Goal: Task Accomplishment & Management: Manage account settings

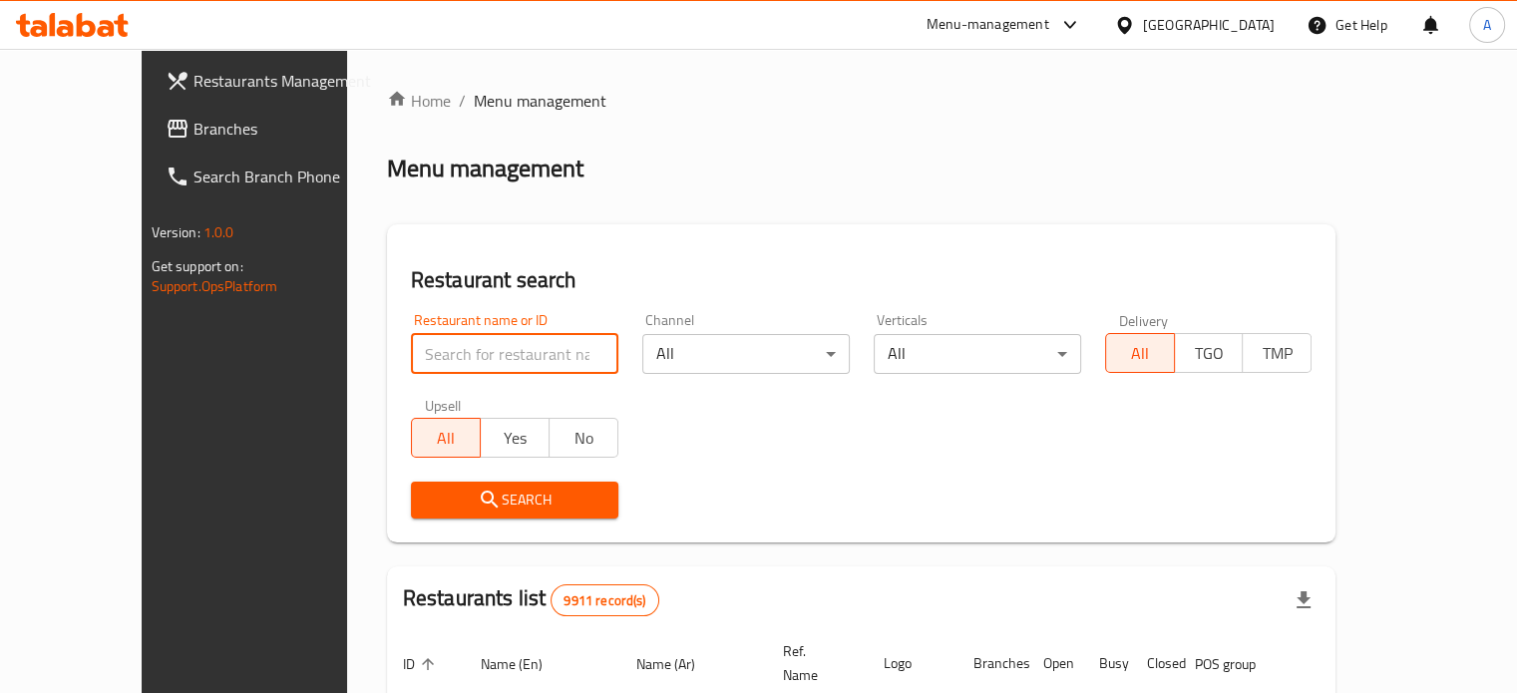
click at [454, 342] on input "search" at bounding box center [514, 354] width 207 height 40
type input "Cakes & Co"
click at [830, 478] on div "Search" at bounding box center [862, 500] width 926 height 61
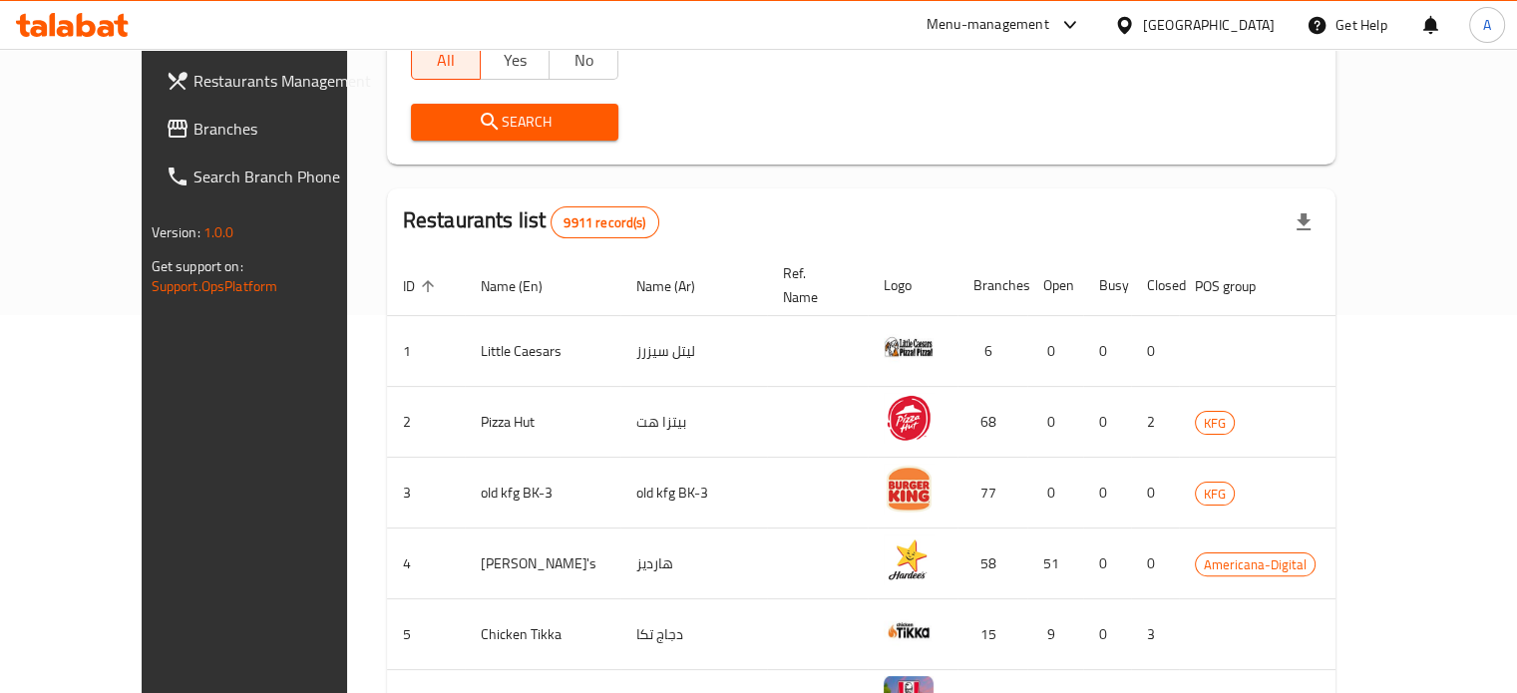
scroll to position [100, 0]
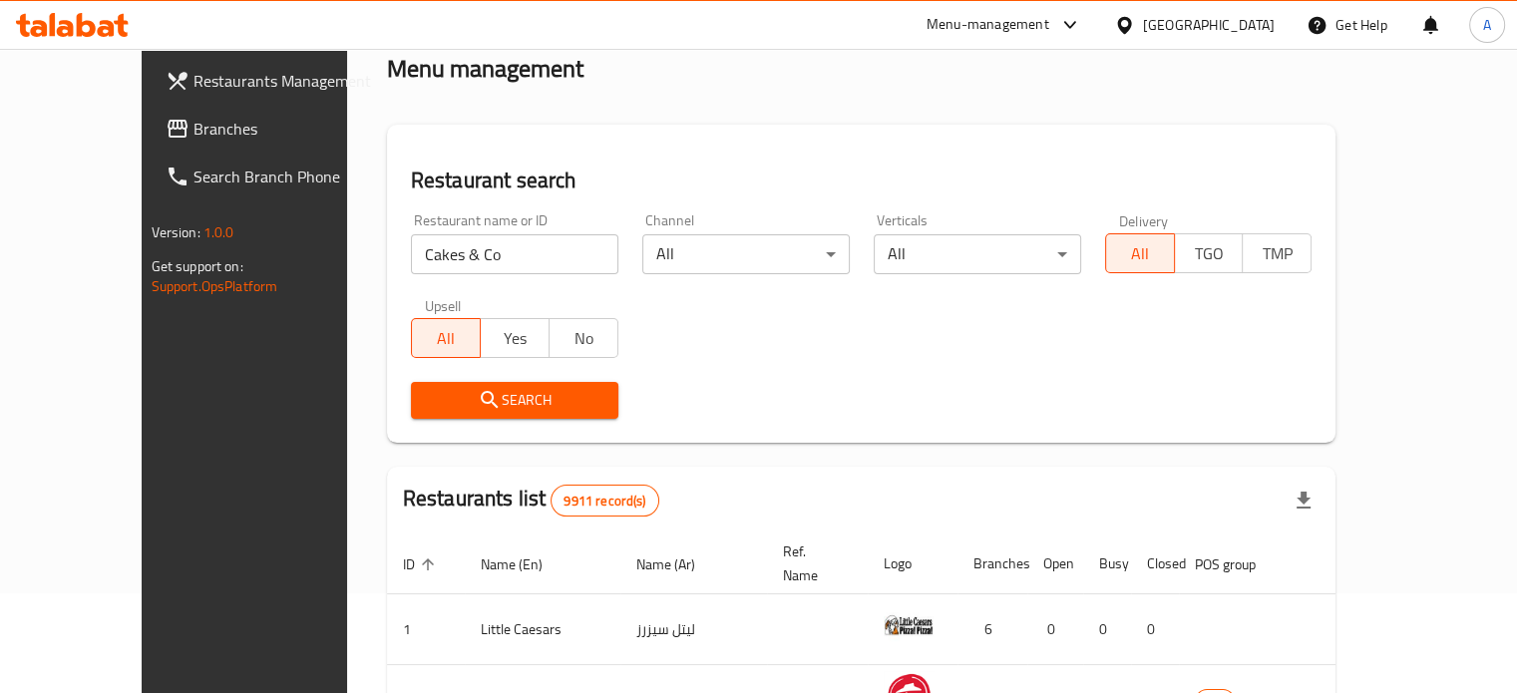
click at [481, 402] on span "Search" at bounding box center [515, 400] width 176 height 25
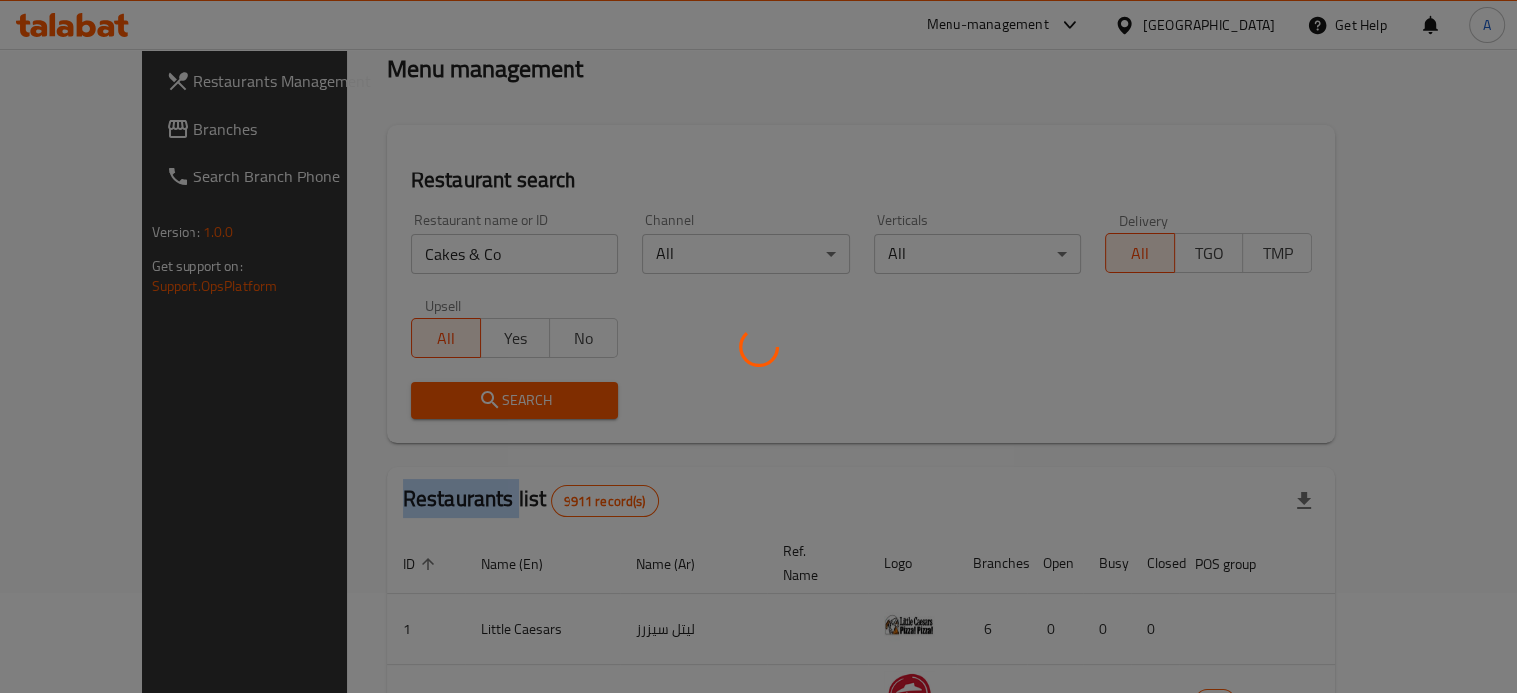
click at [480, 401] on div at bounding box center [758, 346] width 1517 height 693
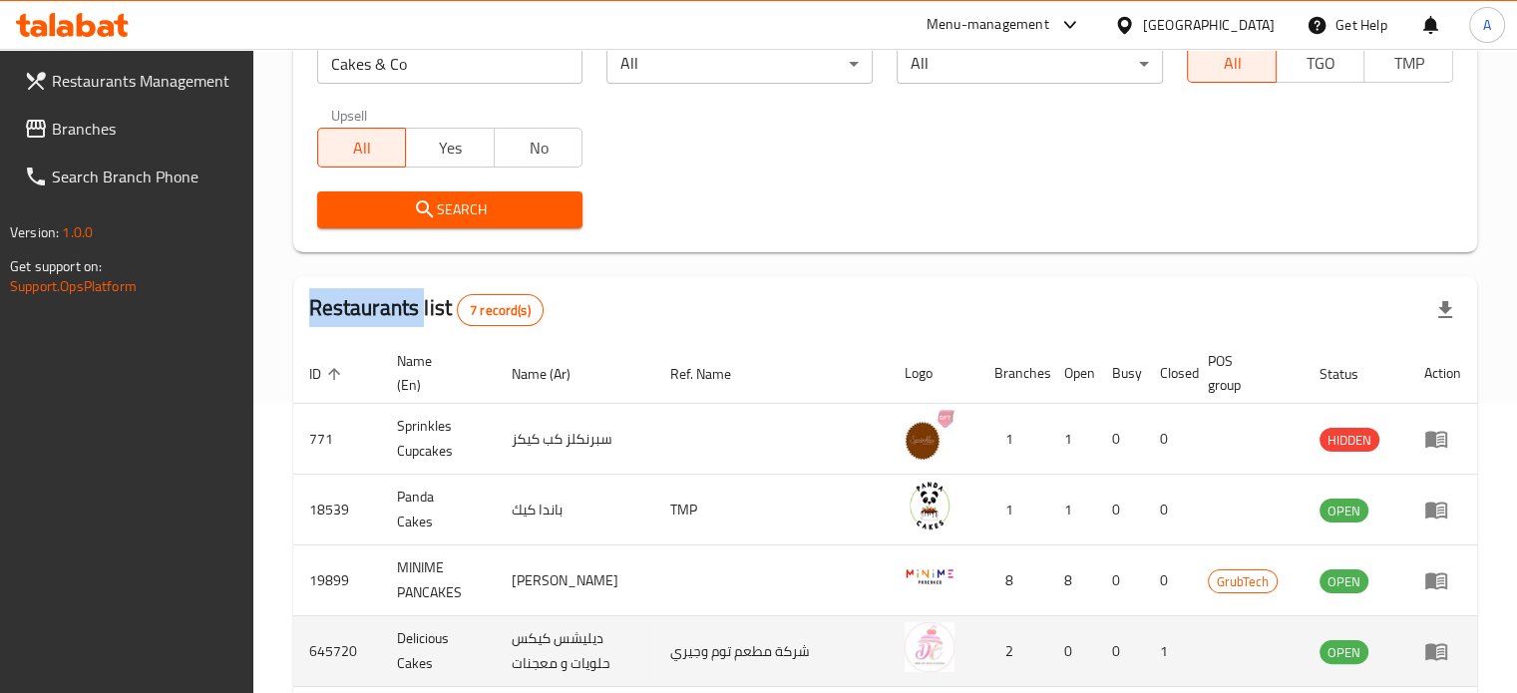
scroll to position [499, 0]
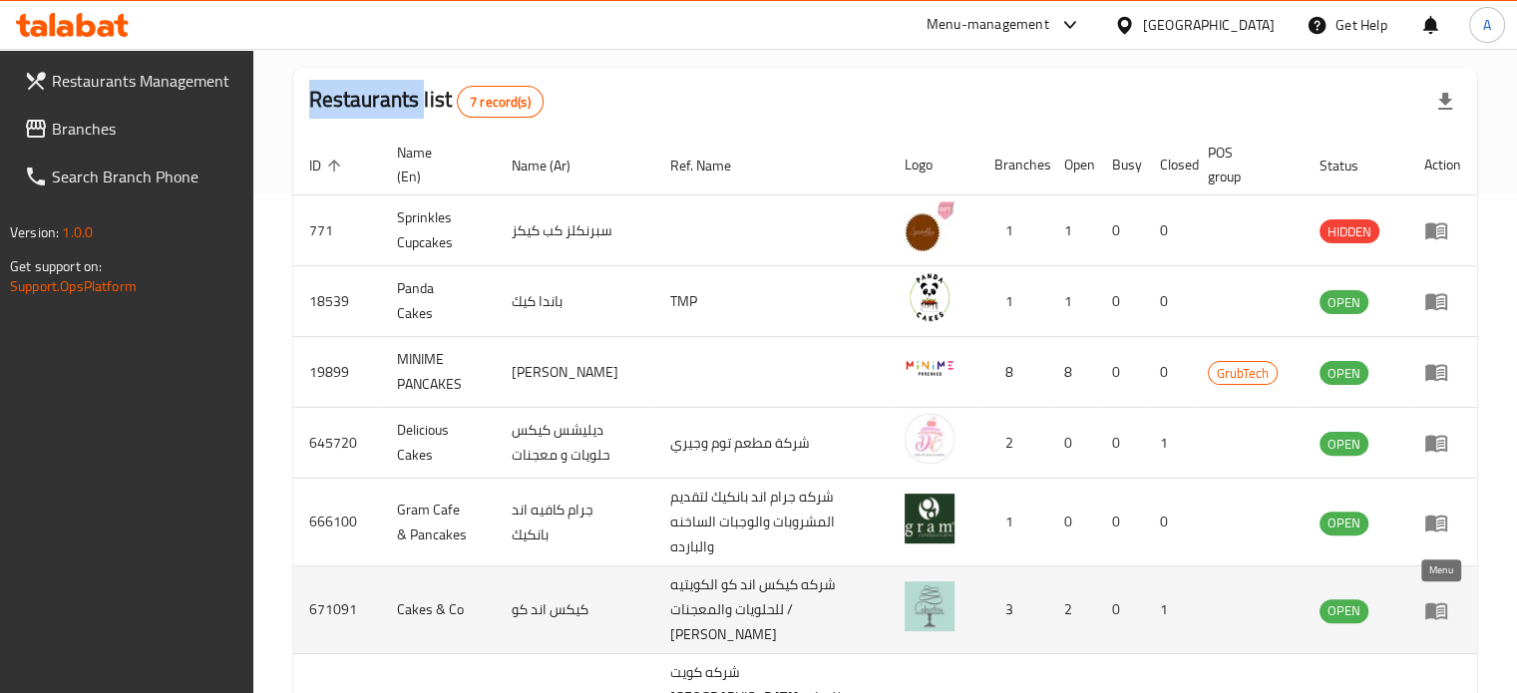
click at [1440, 607] on icon "enhanced table" at bounding box center [1440, 611] width 7 height 8
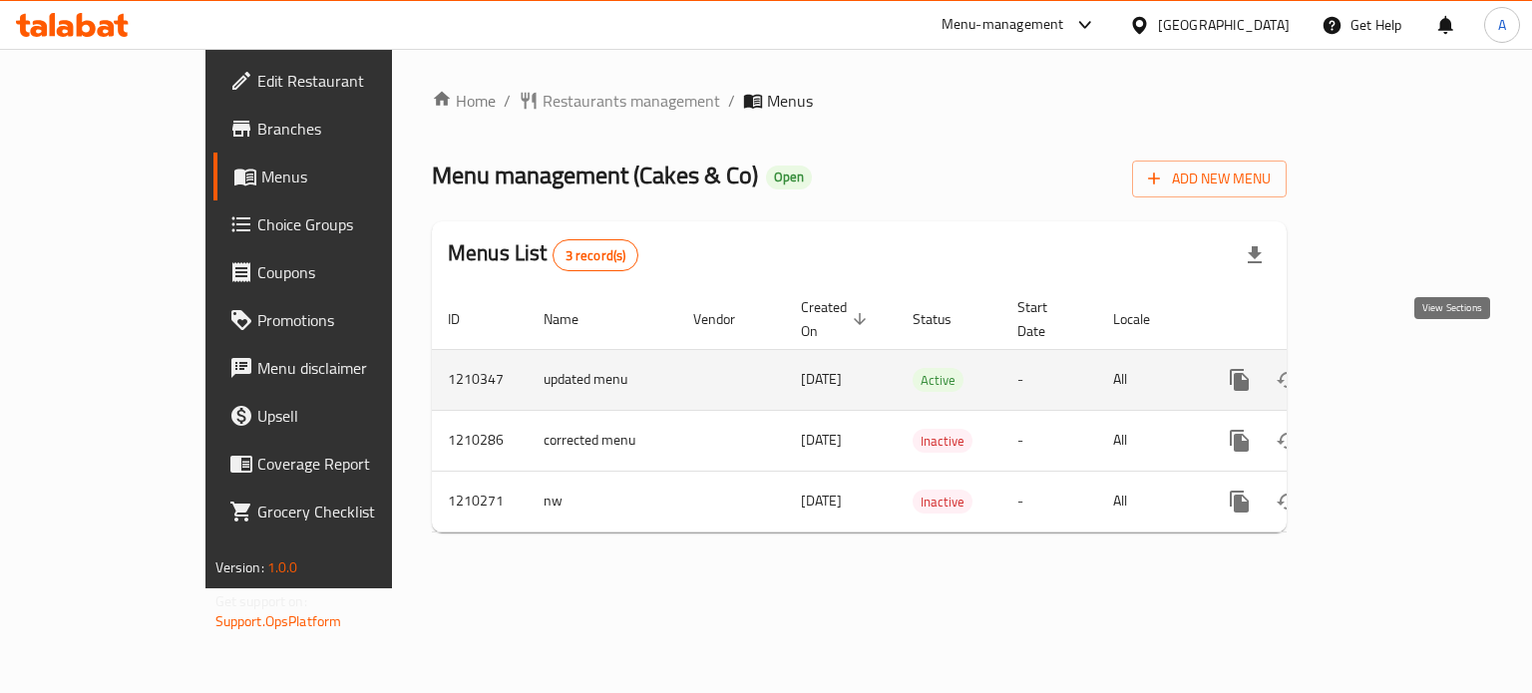
click at [1407, 356] on link "enhanced table" at bounding box center [1383, 380] width 48 height 48
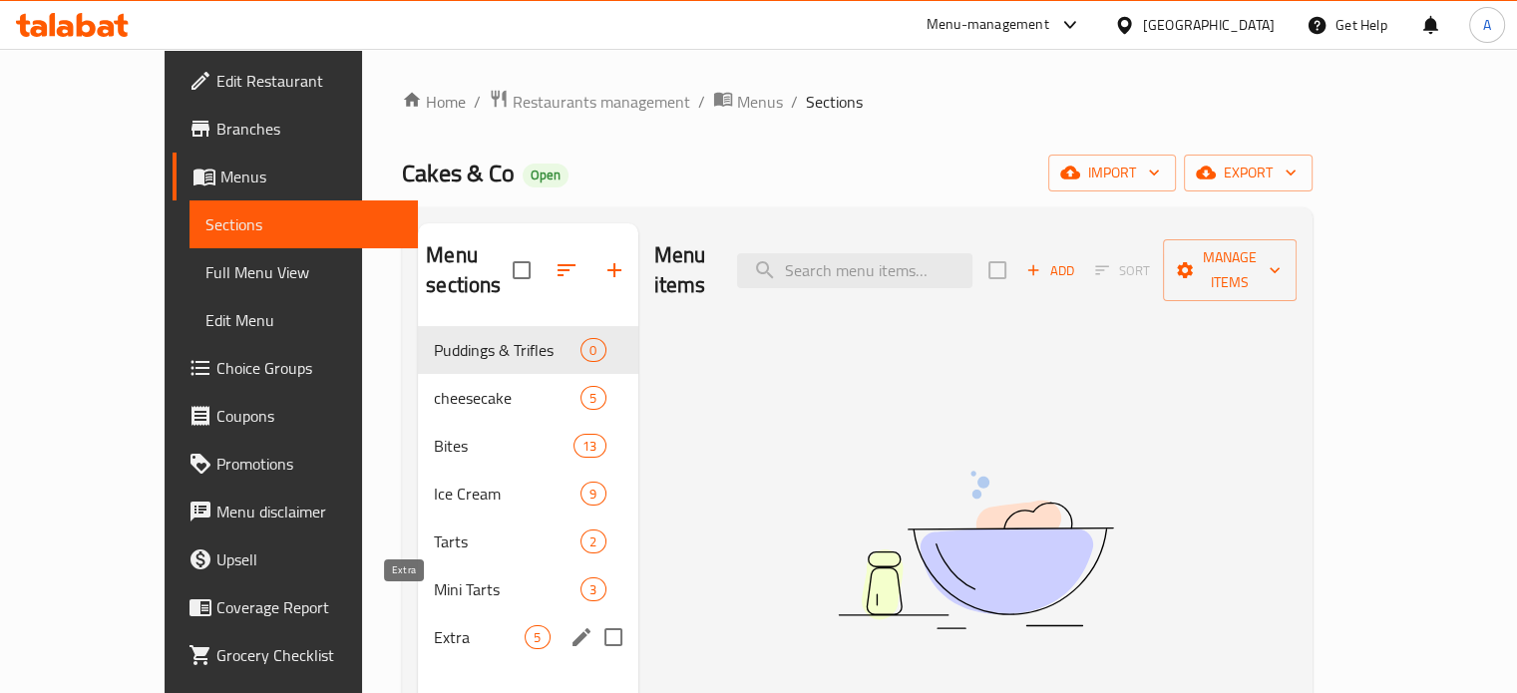
click at [434, 625] on span "Extra" at bounding box center [479, 637] width 91 height 24
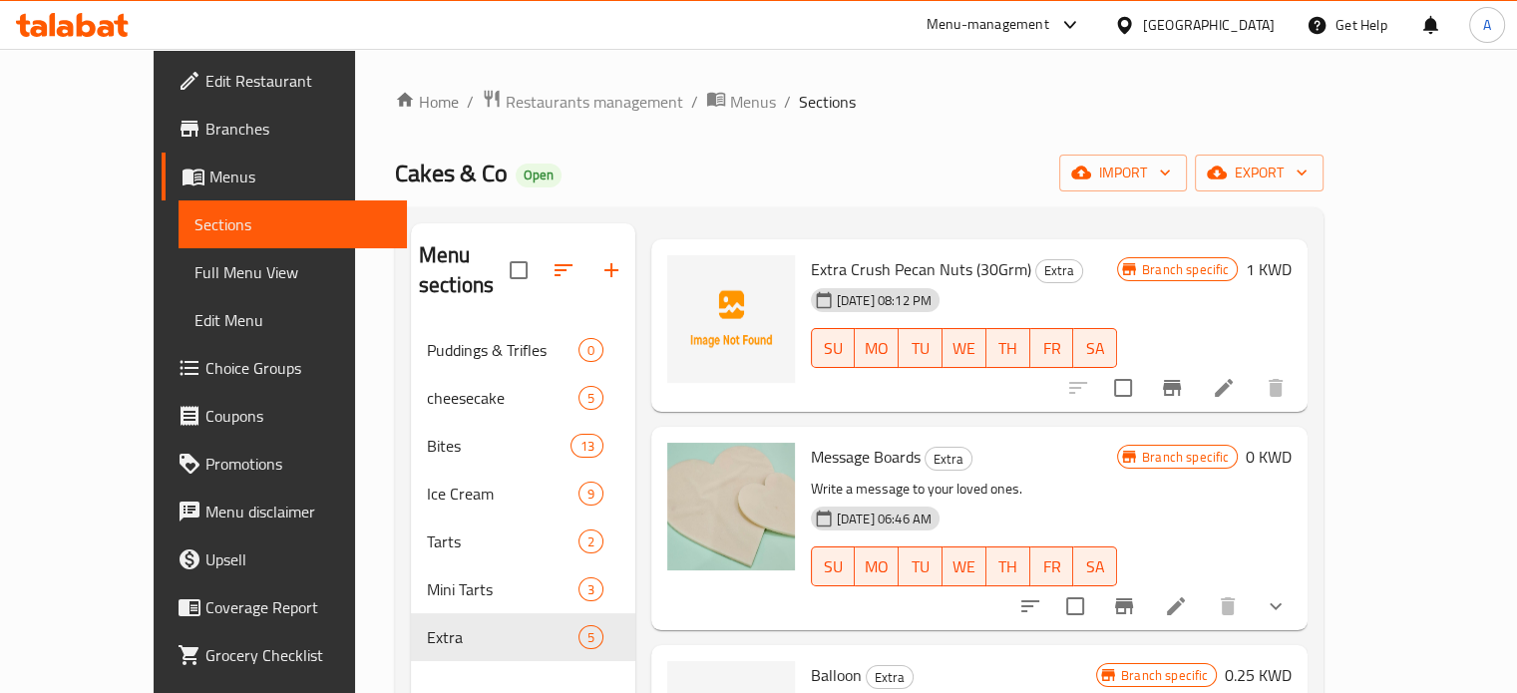
scroll to position [199, 0]
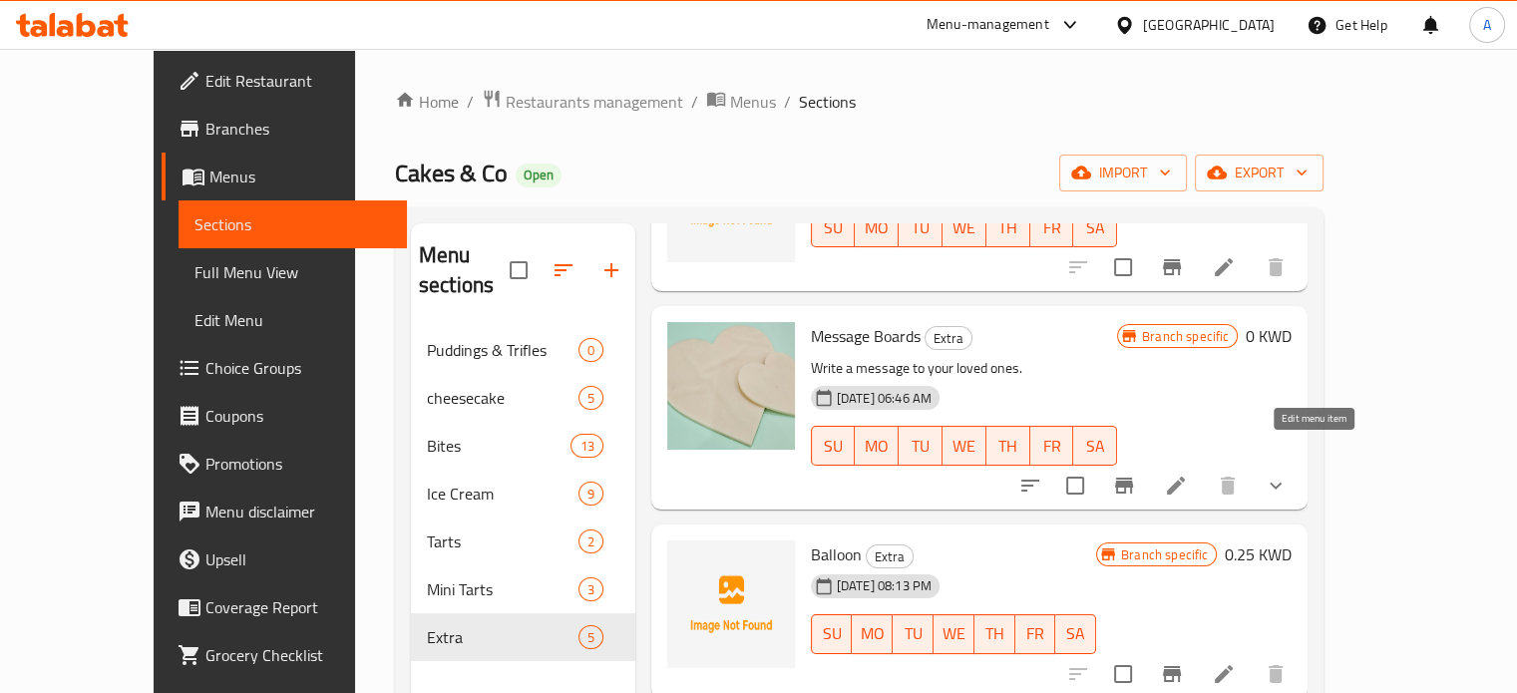
click at [1185, 477] on icon at bounding box center [1176, 486] width 18 height 18
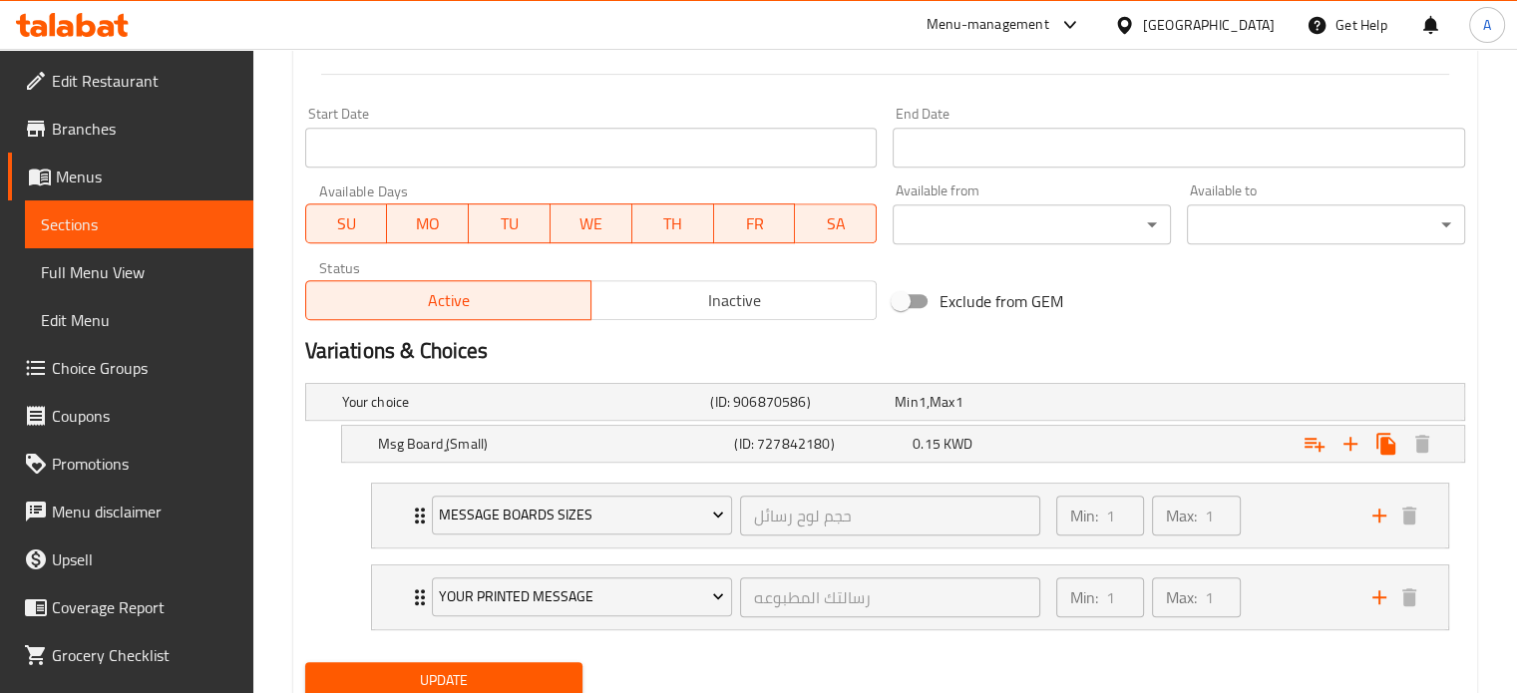
scroll to position [894, 0]
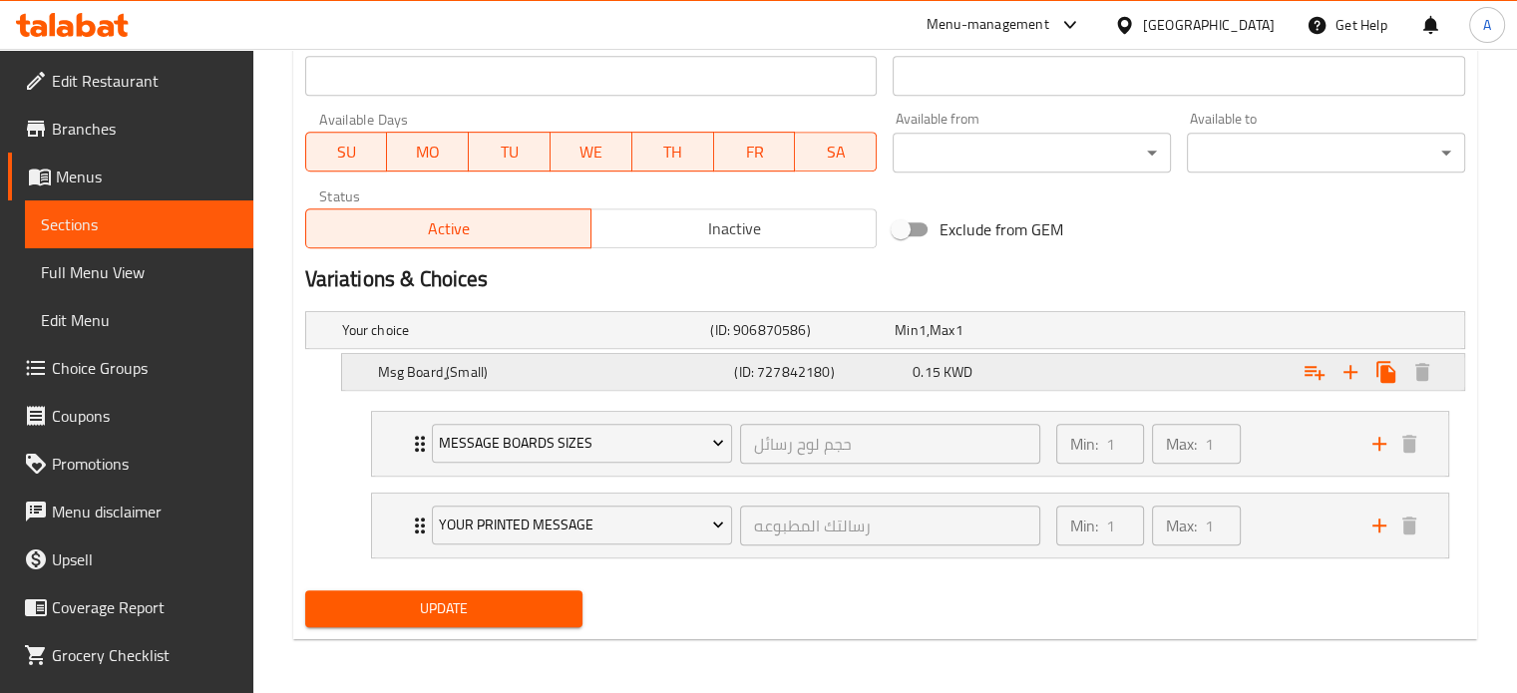
click at [1169, 373] on div "Expand" at bounding box center [1265, 372] width 357 height 44
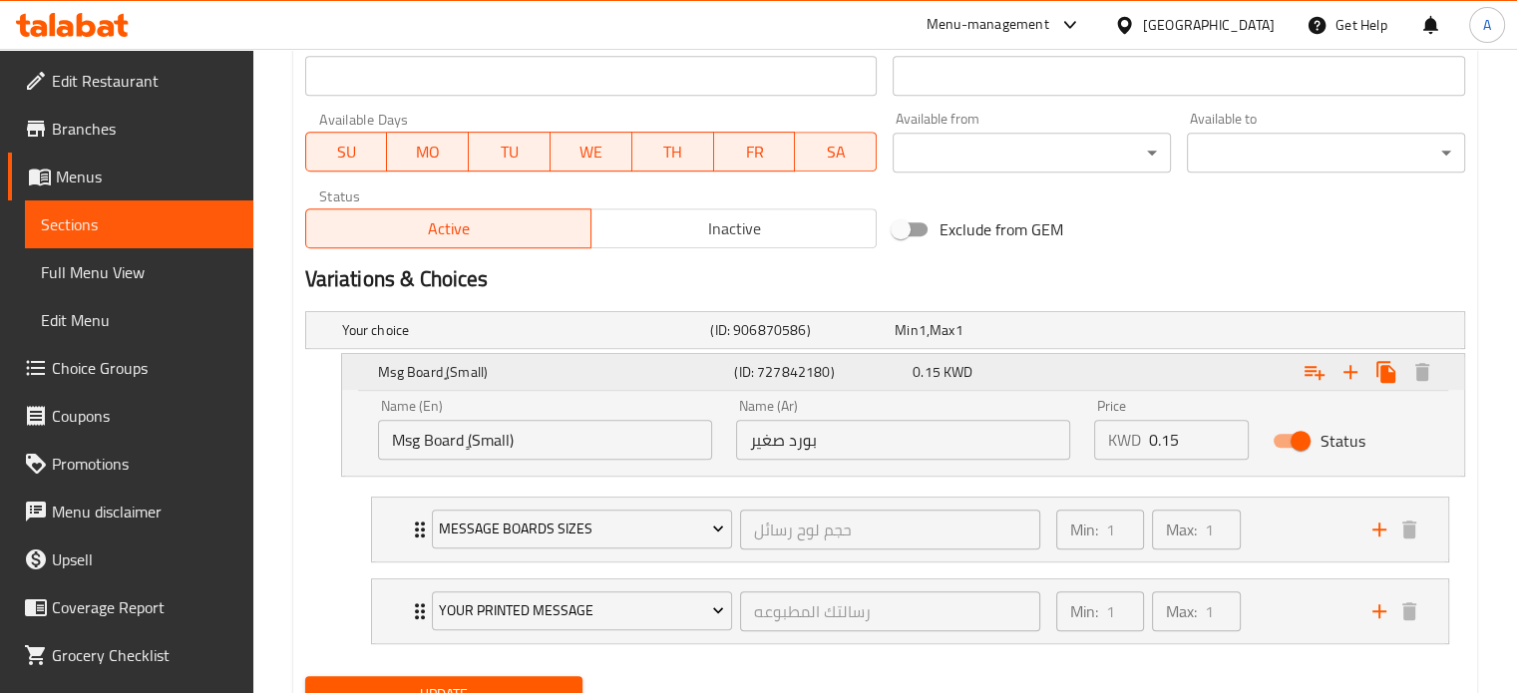
click at [1161, 366] on div "Expand" at bounding box center [1265, 372] width 357 height 44
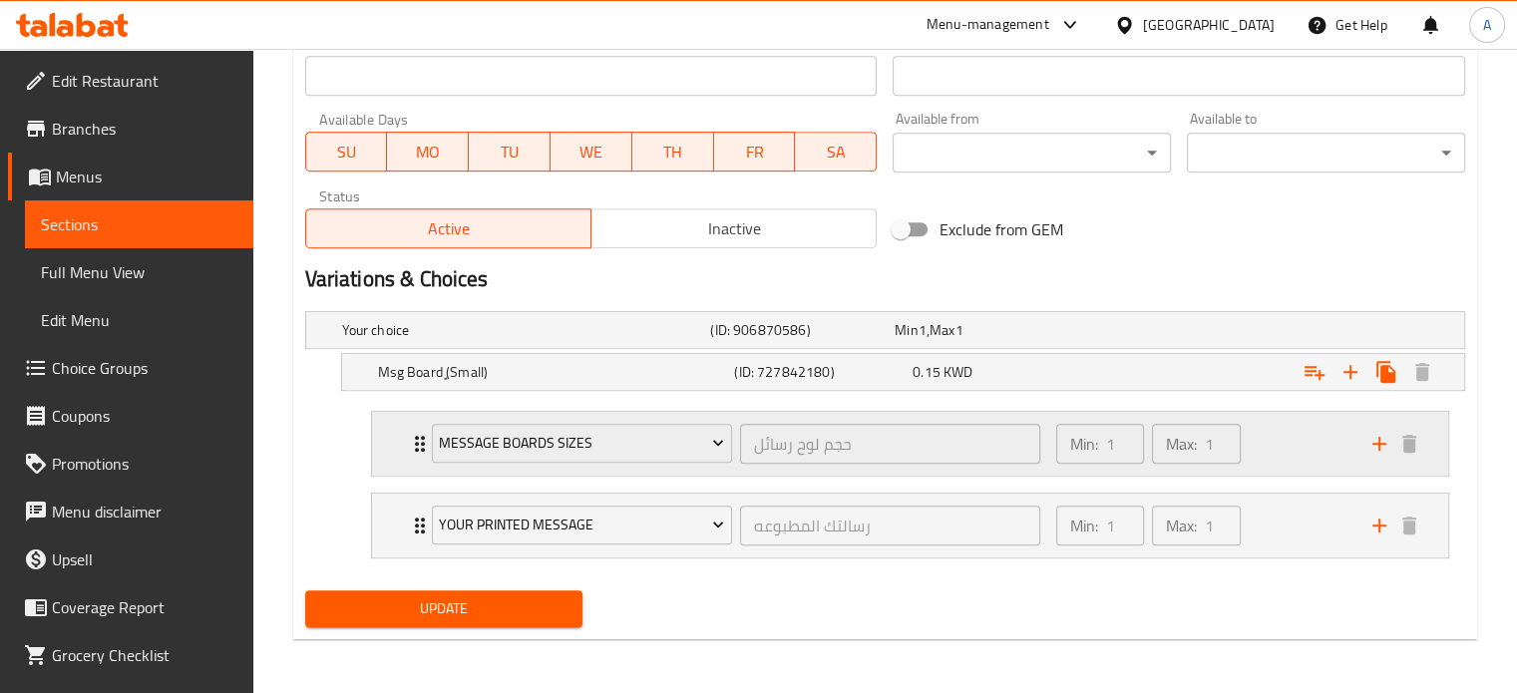
click at [422, 445] on div "Message Boards Sizes حجم لوح رسائل ​" at bounding box center [736, 444] width 632 height 64
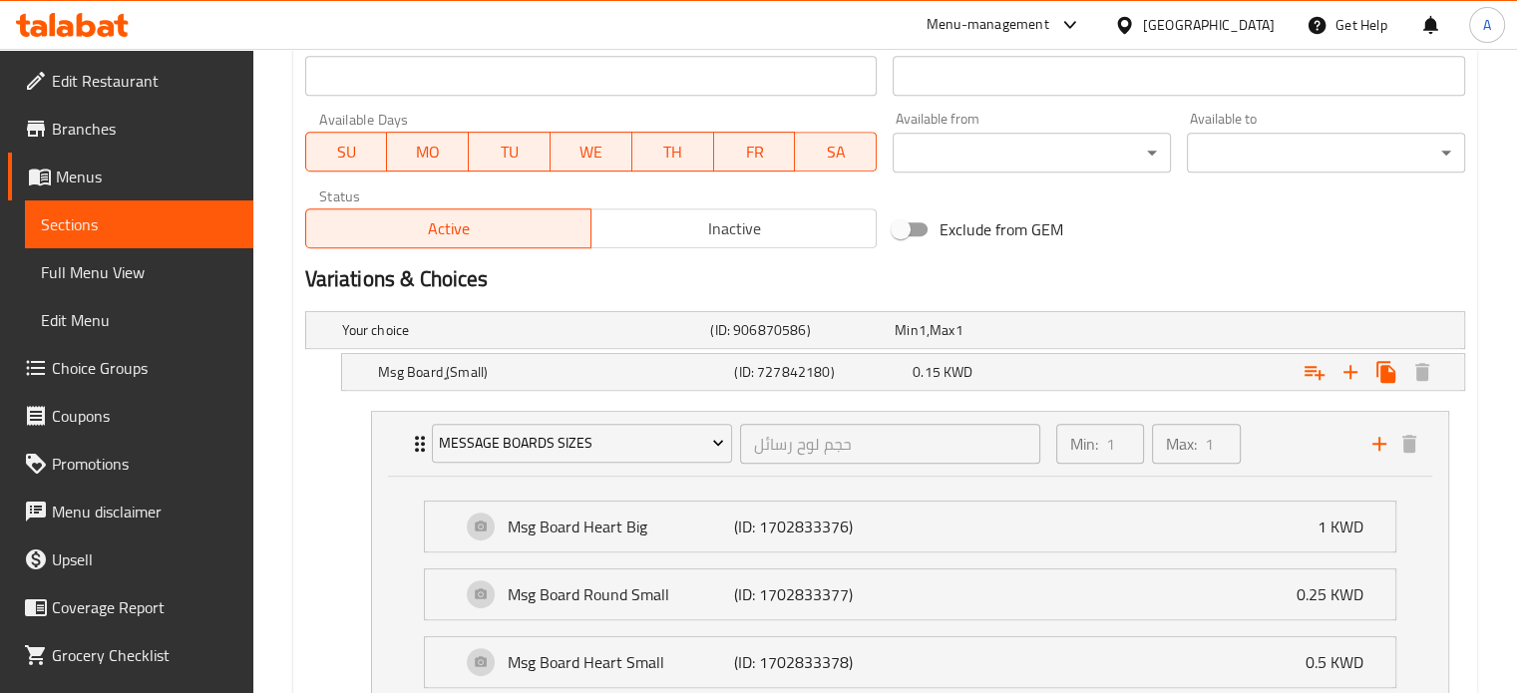
scroll to position [993, 0]
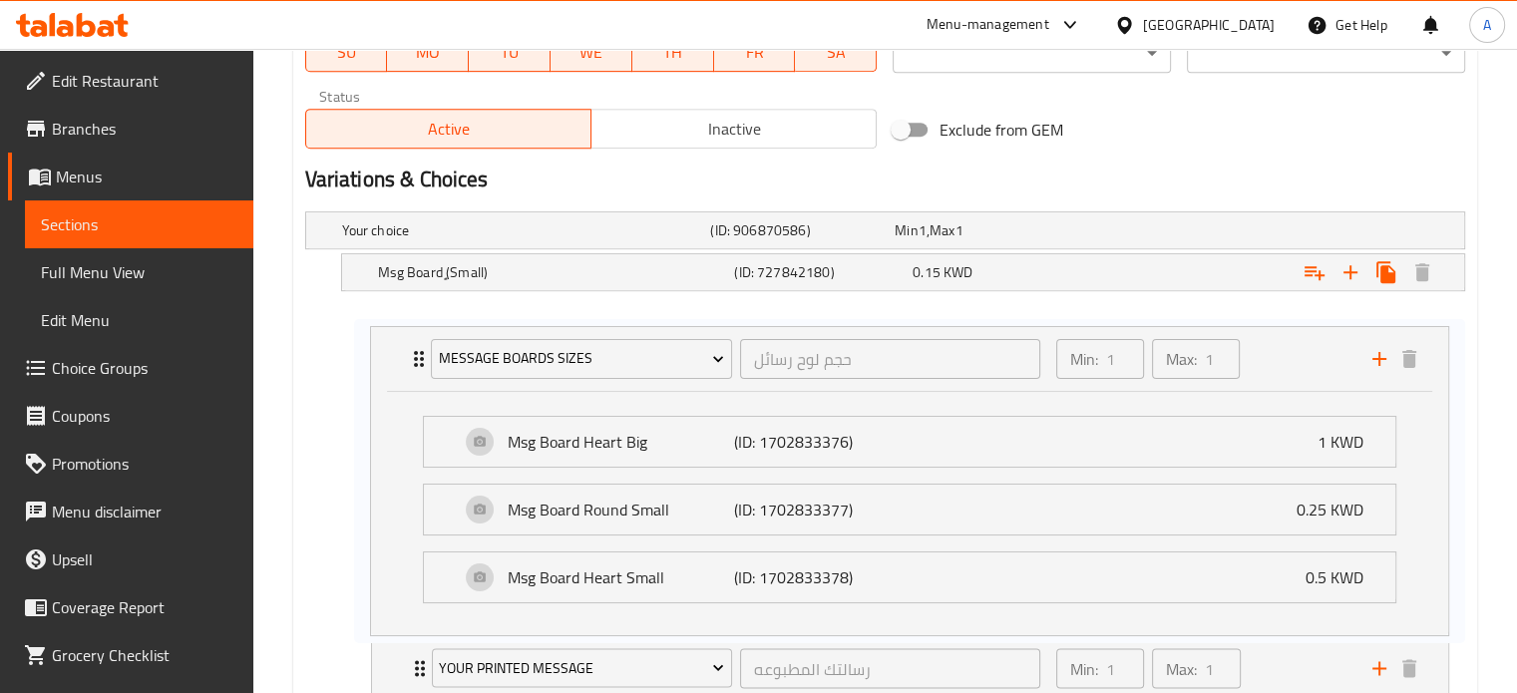
drag, startPoint x: 684, startPoint y: 435, endPoint x: 684, endPoint y: 457, distance: 21.9
click at [684, 457] on div "Message Boards Sizes حجم لوح رسائل ​ Min: 1 ​ Max: 1 ​ Msg Board Heart Big (ID:…" at bounding box center [910, 506] width 1110 height 406
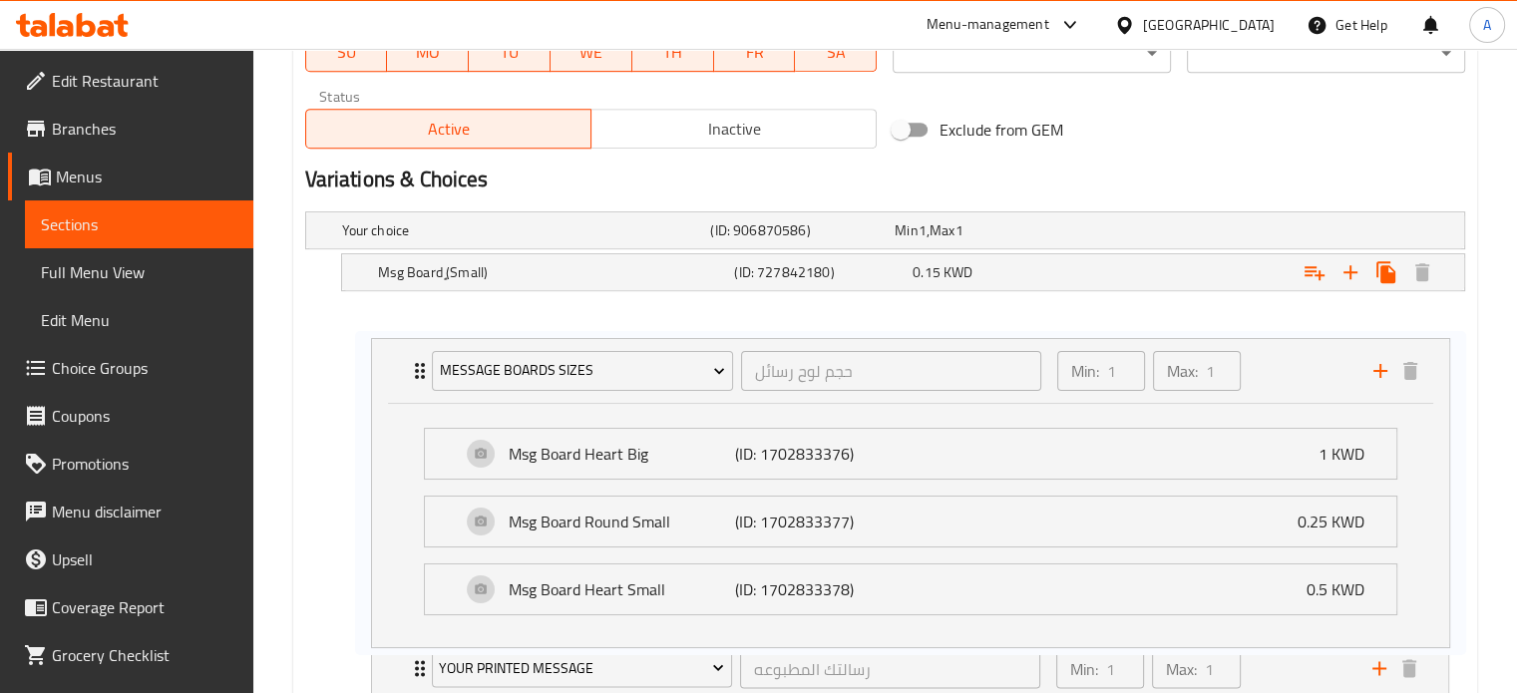
drag, startPoint x: 719, startPoint y: 418, endPoint x: 719, endPoint y: 442, distance: 23.9
click at [721, 453] on div "Message Boards Sizes حجم لوح رسائل ​ Min: 1 ​ Max: 1 ​ Msg Board Heart Big (ID:…" at bounding box center [910, 506] width 1110 height 406
click at [720, 446] on div "Message Boards Sizes حجم لوح رسائل ​ Min: 1 ​ Max: 1 ​ Msg Board Heart Big (ID:…" at bounding box center [910, 506] width 1110 height 406
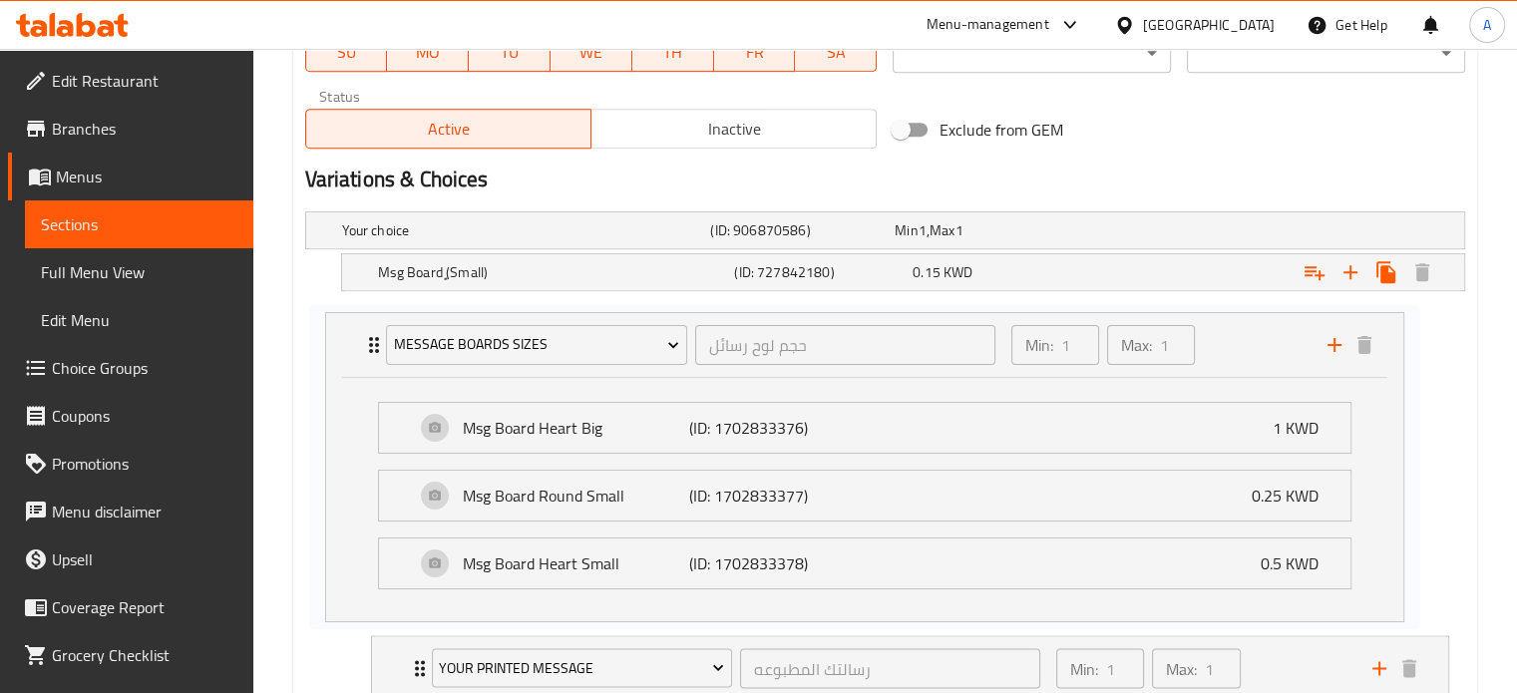
drag, startPoint x: 1017, startPoint y: 429, endPoint x: 978, endPoint y: 435, distance: 39.4
click at [978, 435] on div "Message Boards Sizes حجم لوح رسائل ​ Min: 1 ​ Max: 1 ​ Msg Board Heart Big (ID:…" at bounding box center [910, 506] width 1110 height 406
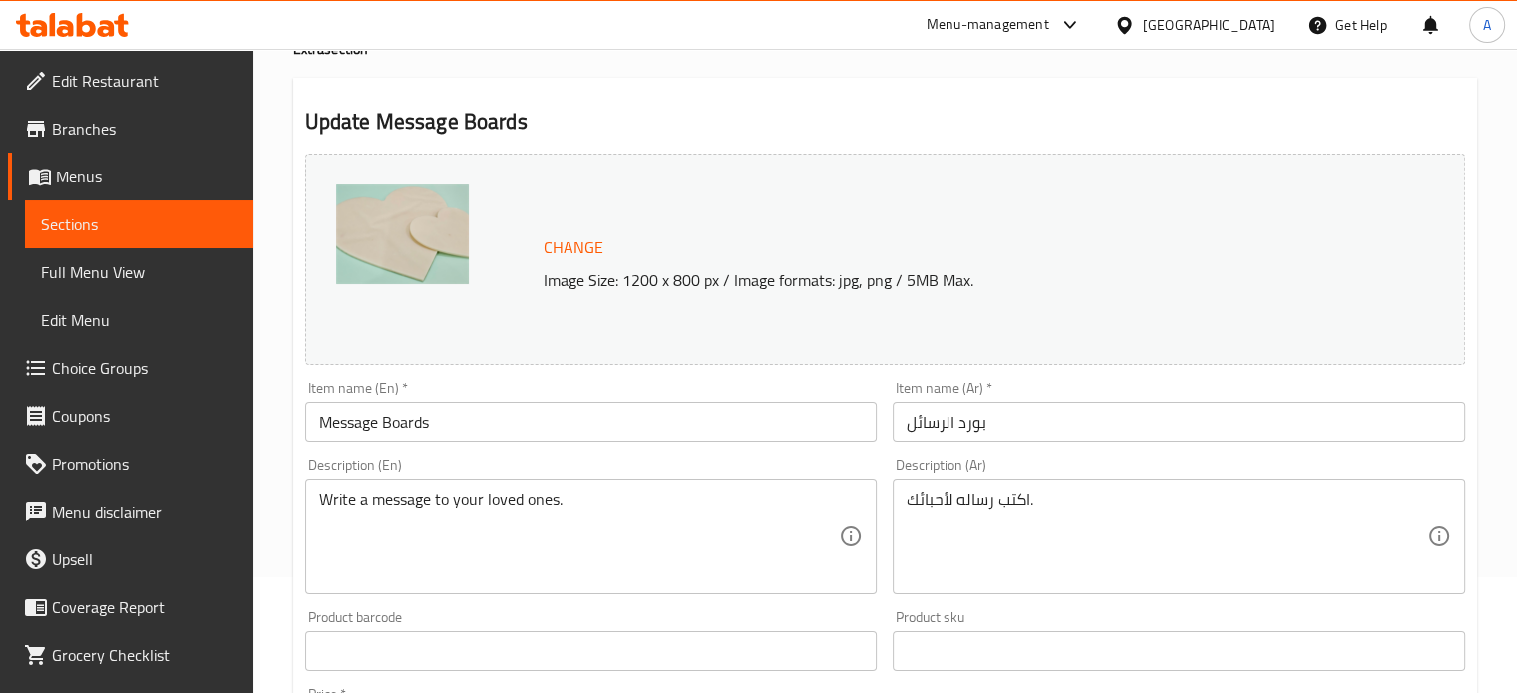
scroll to position [0, 0]
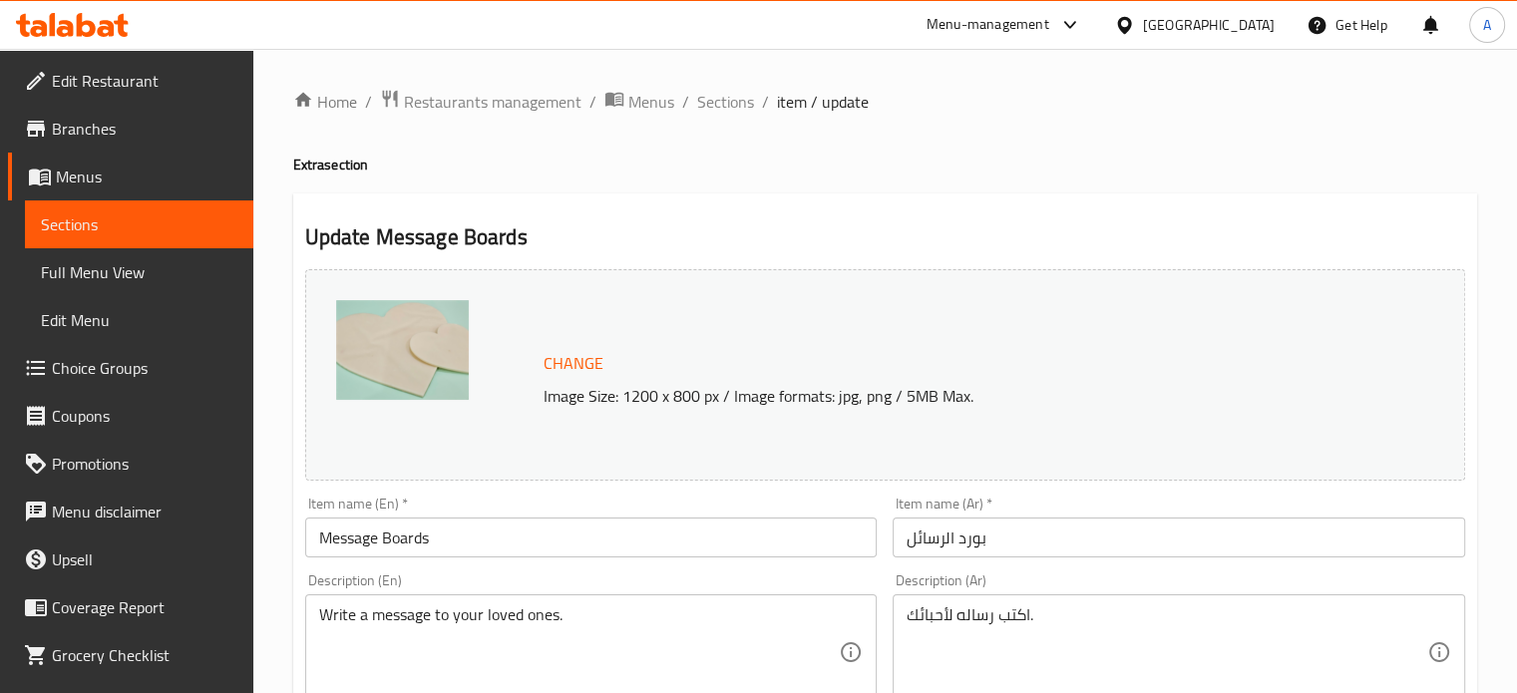
click at [105, 19] on icon at bounding box center [72, 25] width 113 height 24
